Goal: Task Accomplishment & Management: Manage account settings

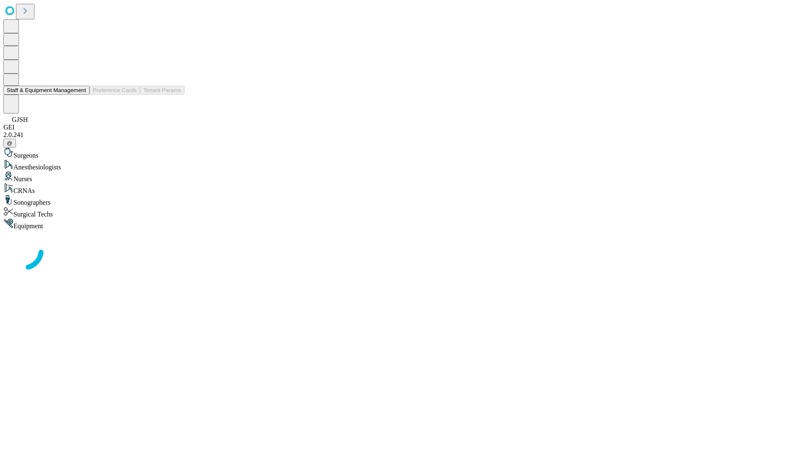
click at [80, 95] on button "Staff & Equipment Management" at bounding box center [46, 90] width 86 height 9
